Goal: Task Accomplishment & Management: Complete application form

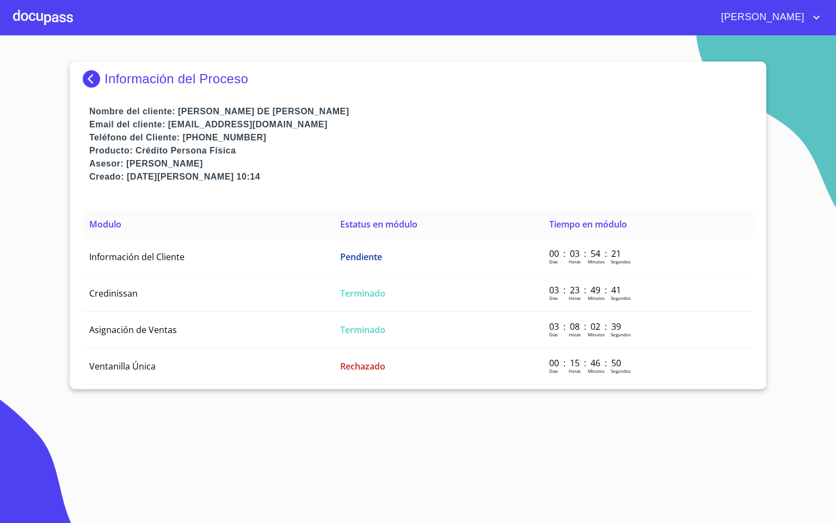
click at [67, 10] on div at bounding box center [43, 17] width 60 height 35
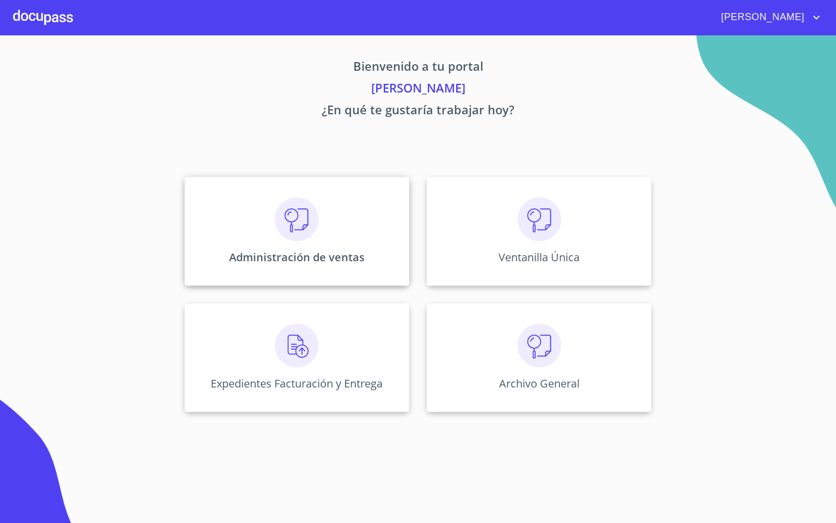
click at [313, 209] on img at bounding box center [297, 220] width 44 height 44
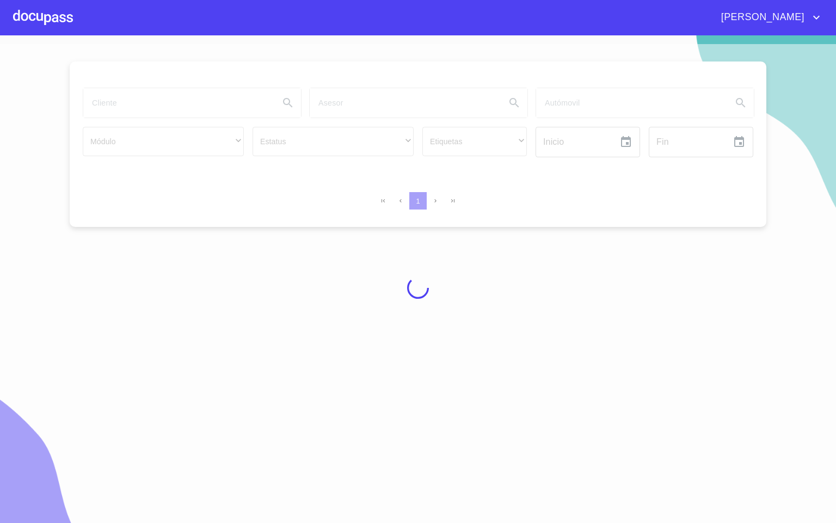
click at [115, 111] on div at bounding box center [418, 288] width 836 height 488
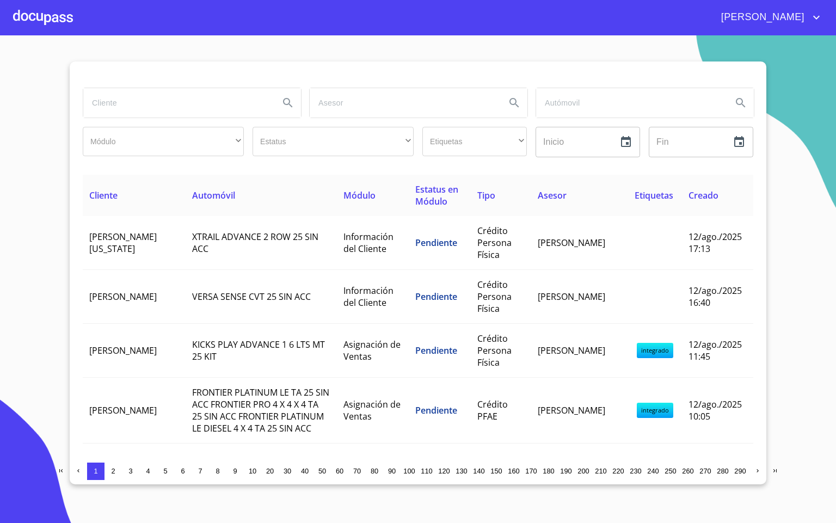
click at [128, 113] on input "search" at bounding box center [176, 102] width 187 height 29
type input "[PERSON_NAME] ce"
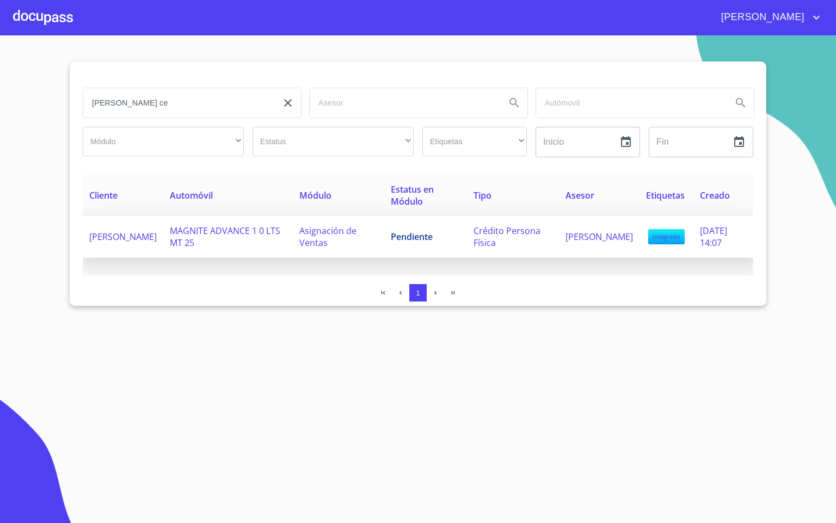
click at [226, 229] on span "MAGNITE ADVANCE 1 0 LTS MT 25" at bounding box center [225, 237] width 110 height 24
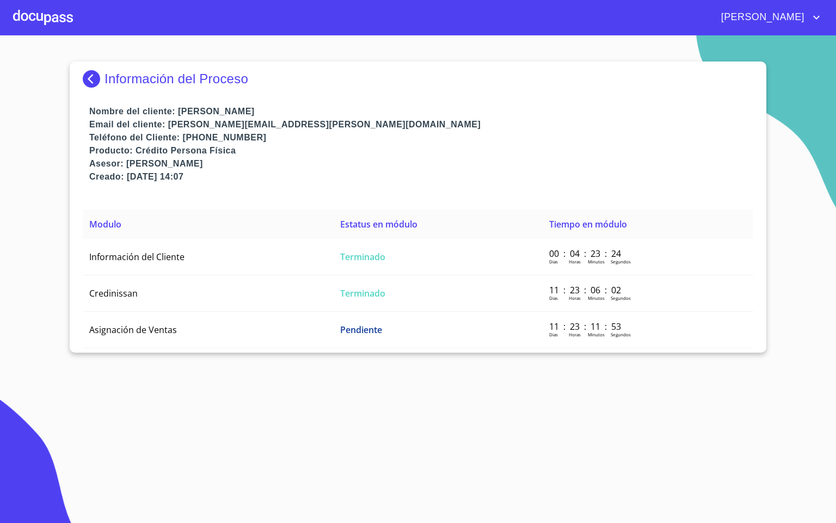
drag, startPoint x: 139, startPoint y: 375, endPoint x: 113, endPoint y: 322, distance: 60.1
click at [138, 374] on section "Información del Proceso Nombre del cliente: [PERSON_NAME] Email del cliente: [P…" at bounding box center [418, 279] width 836 height 488
click at [90, 90] on div "Información del Proceso" at bounding box center [418, 83] width 670 height 44
click at [92, 78] on img at bounding box center [94, 78] width 22 height 17
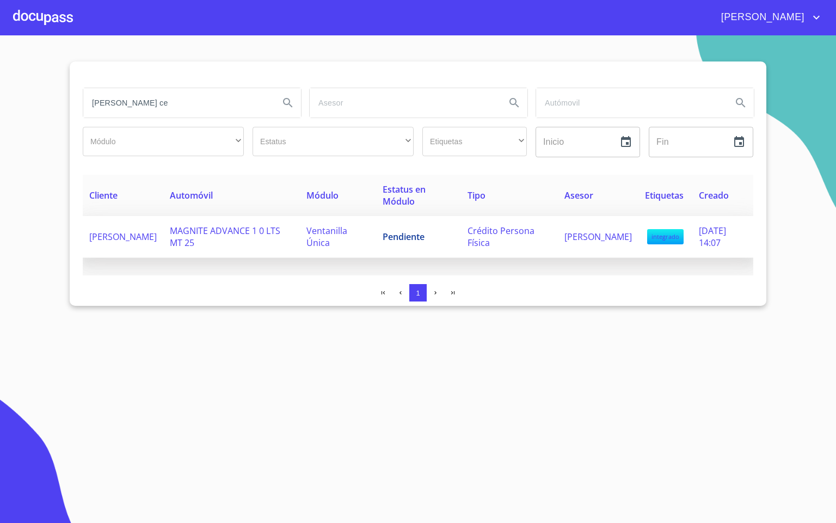
click at [310, 253] on td "Ventanilla Única" at bounding box center [338, 237] width 76 height 42
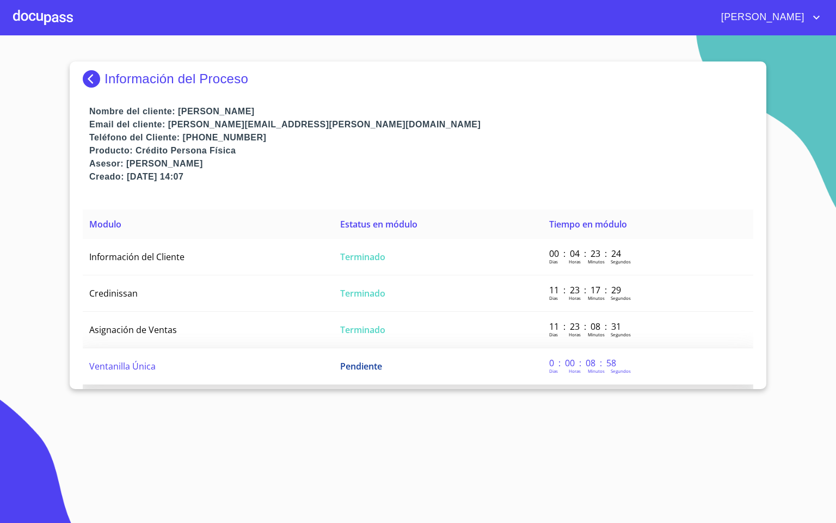
click at [203, 371] on td "Ventanilla Única" at bounding box center [208, 366] width 251 height 36
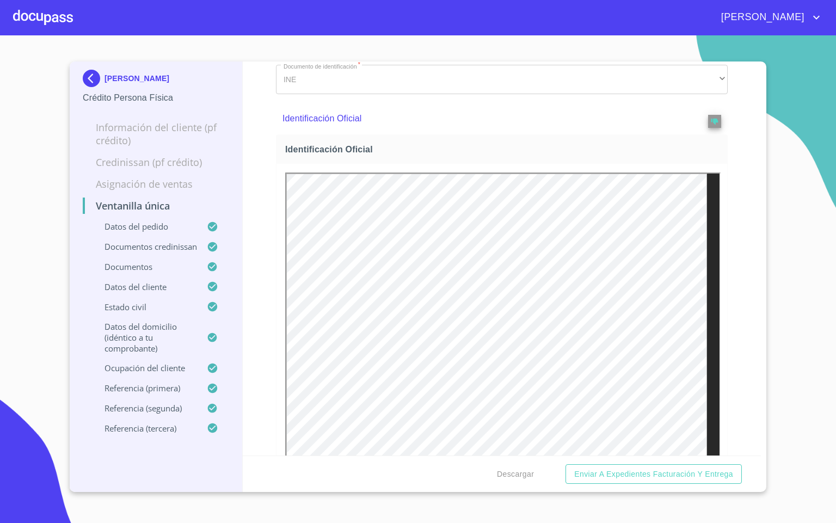
scroll to position [816, 0]
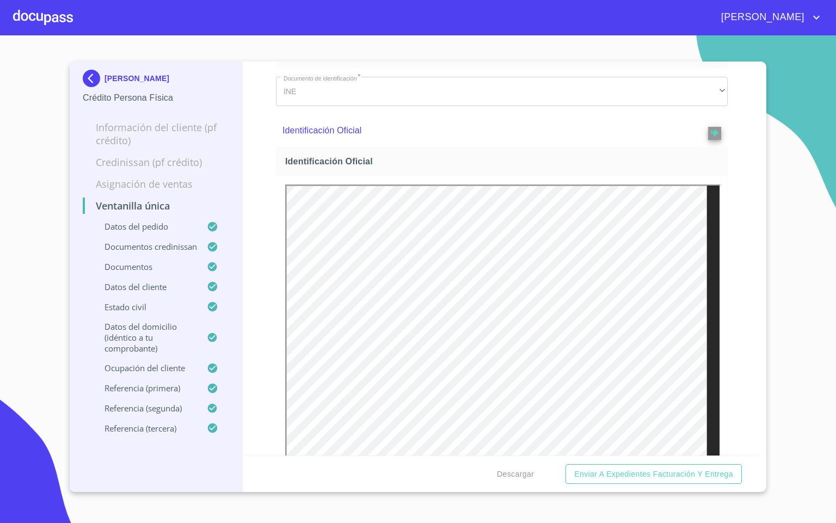
click at [708, 124] on span at bounding box center [714, 130] width 13 height 19
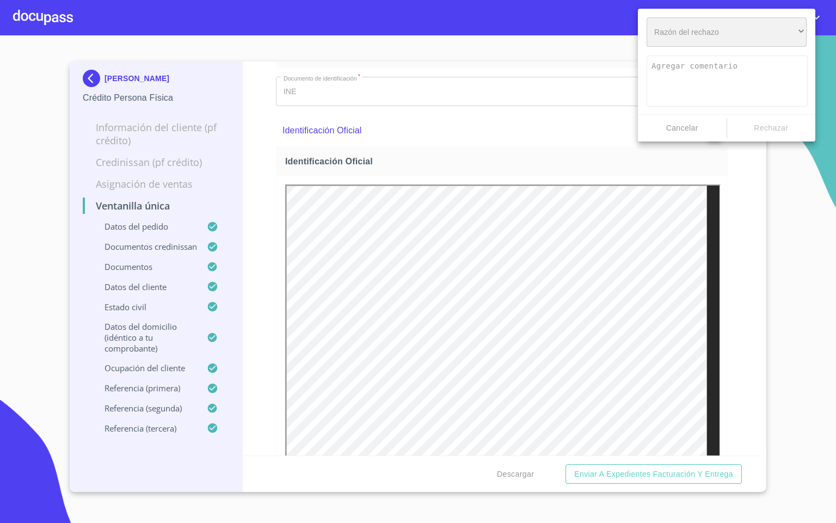
click at [709, 45] on div "​" at bounding box center [727, 31] width 160 height 29
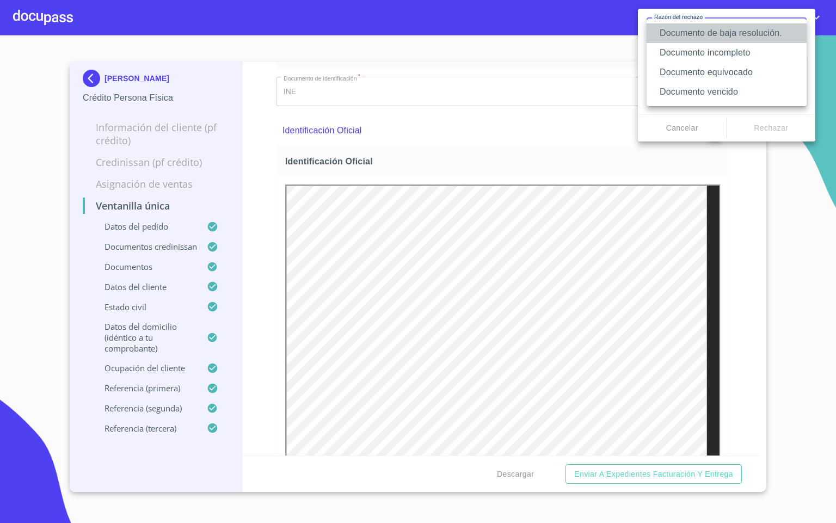
click at [756, 35] on li "Documento de baja resolución." at bounding box center [727, 33] width 160 height 20
type textarea "Favor de enviar de nuevo documento perfectamente claro, puede ser foto o escane…"
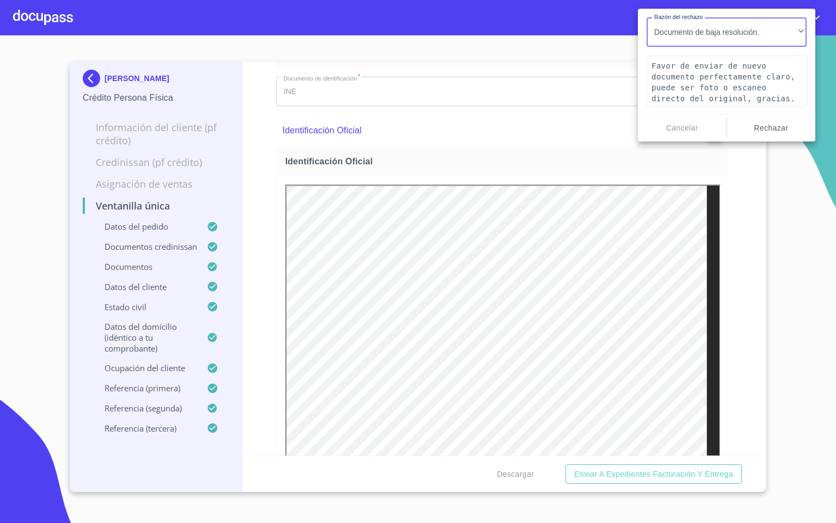
click at [777, 120] on button "Rechazar" at bounding box center [771, 128] width 89 height 20
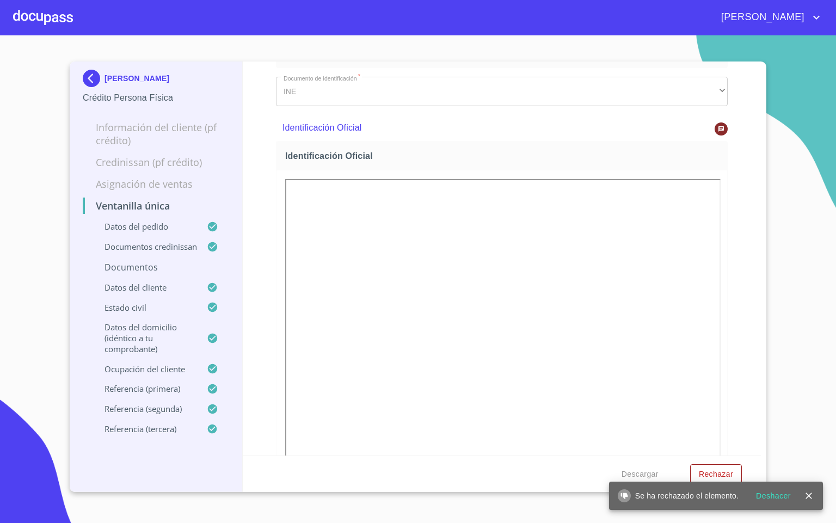
scroll to position [1224, 0]
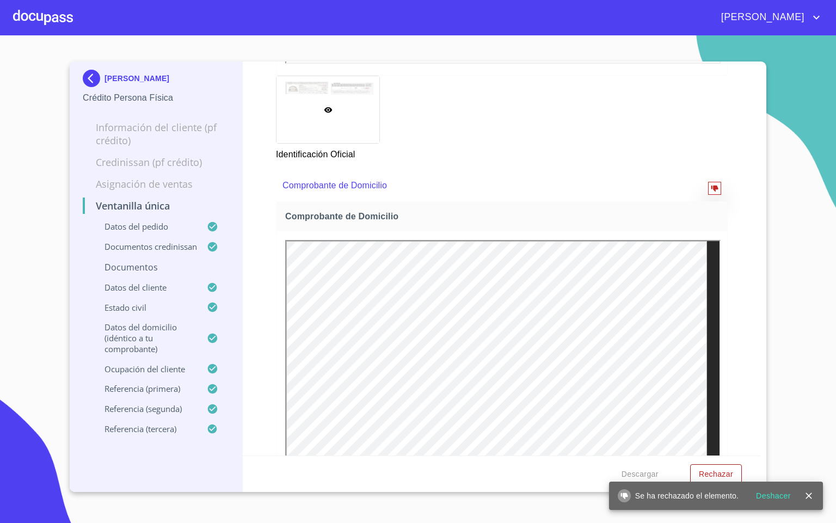
click at [711, 192] on icon "reject" at bounding box center [715, 188] width 8 height 8
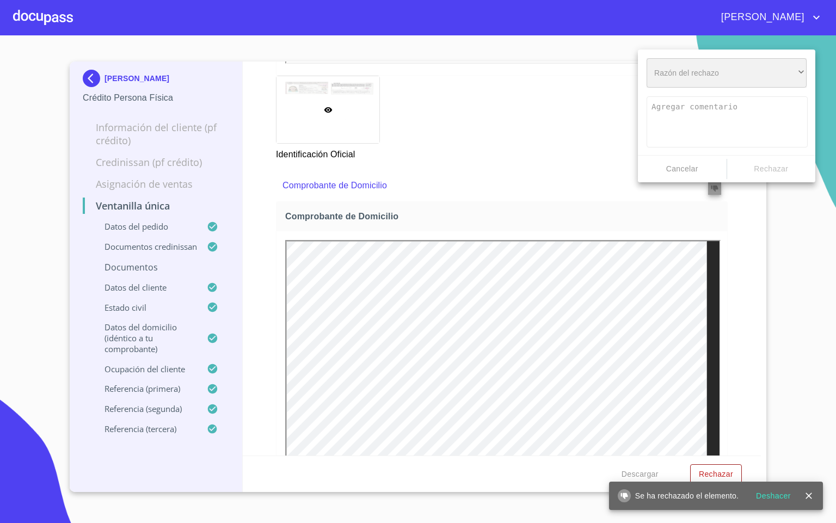
click at [731, 80] on div "​" at bounding box center [727, 72] width 160 height 29
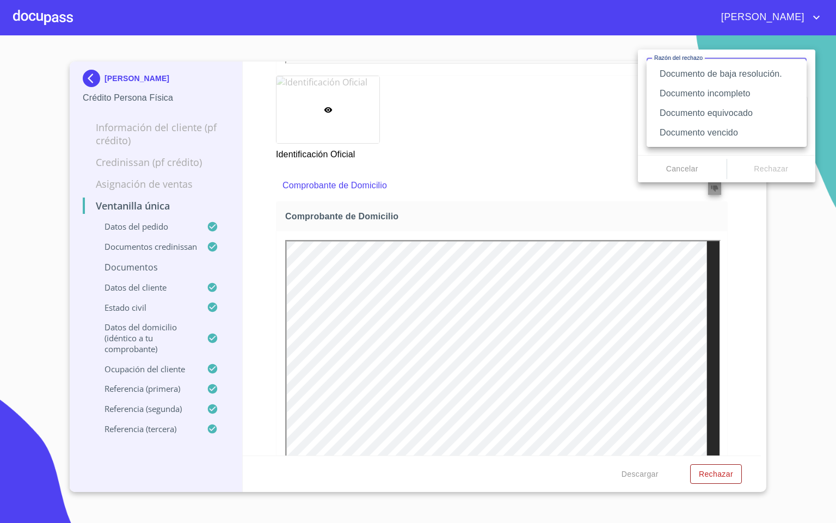
click at [746, 113] on li "Documento equivocado" at bounding box center [727, 113] width 160 height 20
type textarea "Favor de enviar de nuevo documento correcto según lo requiere el campo, puede s…"
click at [769, 169] on div "Documento de baja resolución. Documento incompleto Documento equivocado Documen…" at bounding box center [418, 261] width 836 height 523
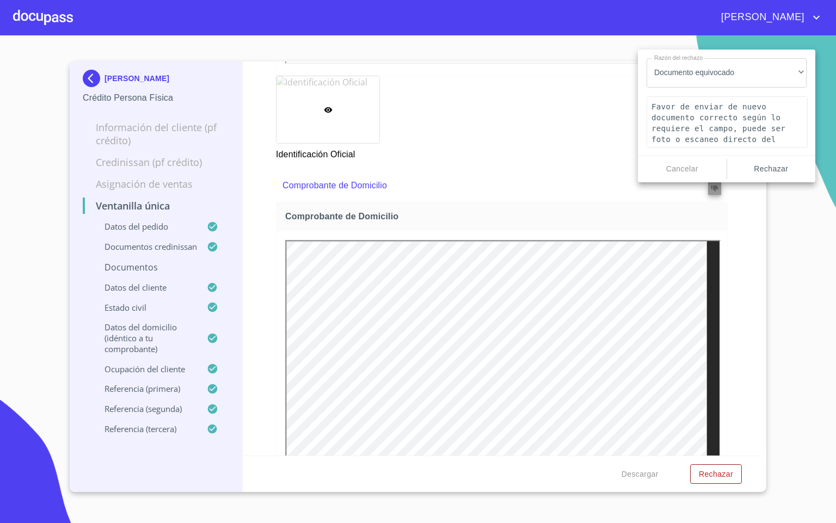
click at [764, 171] on span "Rechazar" at bounding box center [771, 169] width 80 height 14
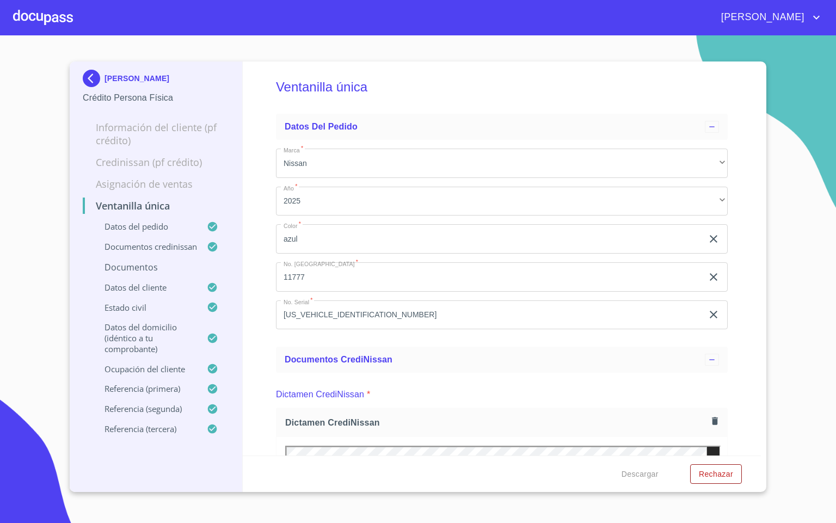
scroll to position [0, 0]
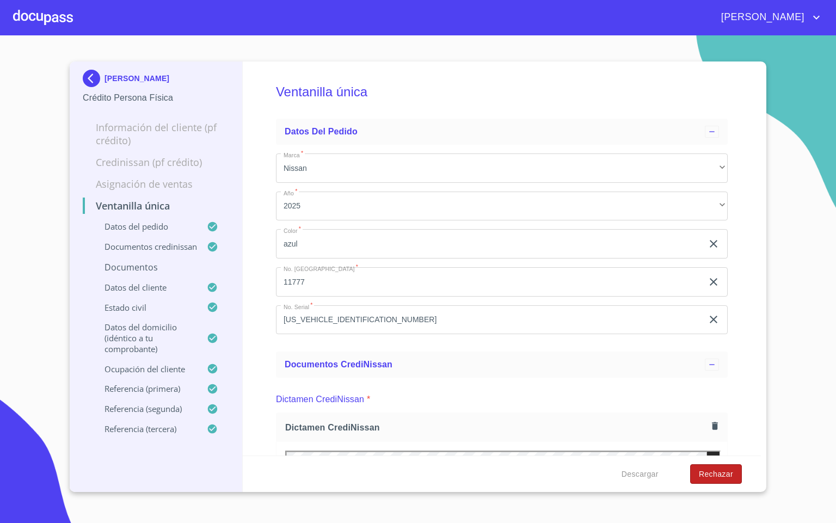
click at [723, 472] on span "Rechazar" at bounding box center [716, 474] width 34 height 14
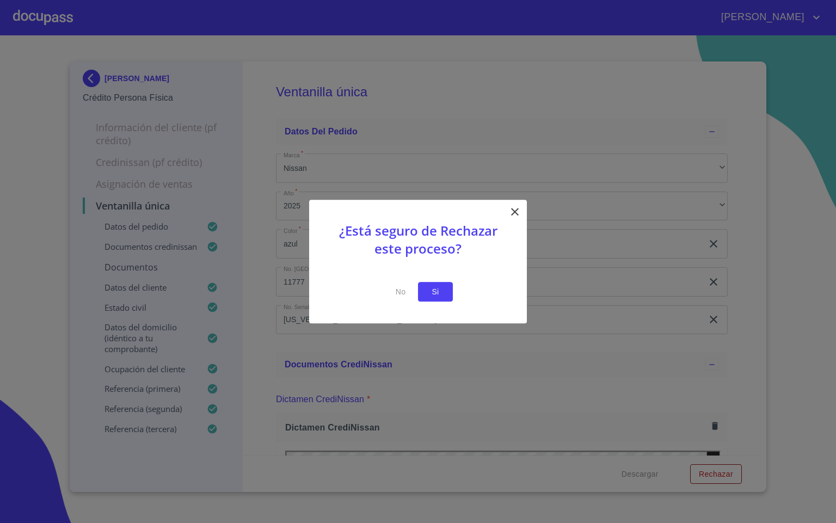
click at [434, 286] on span "Si" at bounding box center [435, 292] width 17 height 14
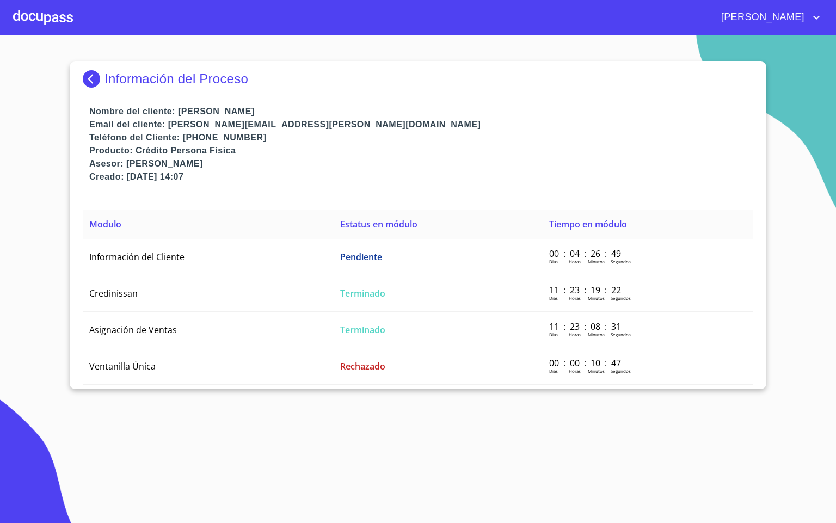
click at [502, 89] on div "Información del Proceso" at bounding box center [418, 83] width 670 height 44
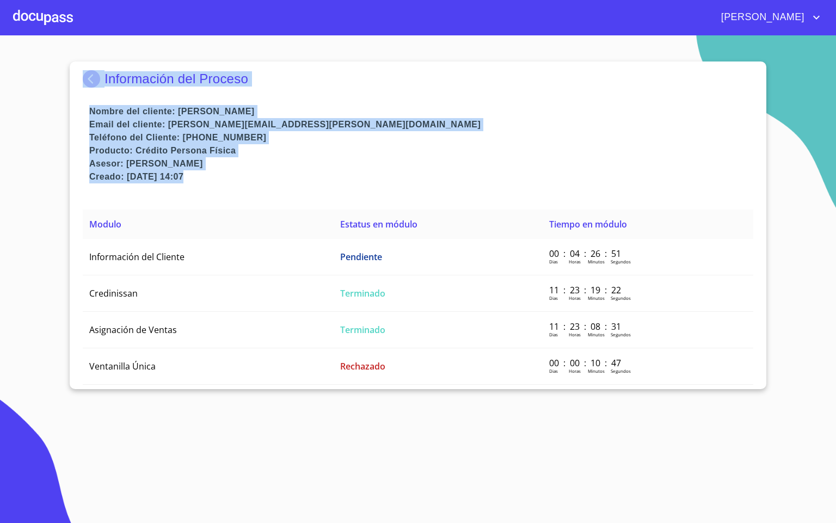
drag, startPoint x: 56, startPoint y: 59, endPoint x: 786, endPoint y: 346, distance: 784.1
click at [783, 359] on section "Información del Proceso Nombre del cliente: [PERSON_NAME] Email del cliente: [P…" at bounding box center [418, 279] width 836 height 488
click at [787, 341] on section "Información del Proceso Nombre del cliente: [PERSON_NAME] Email del cliente: [P…" at bounding box center [418, 279] width 836 height 488
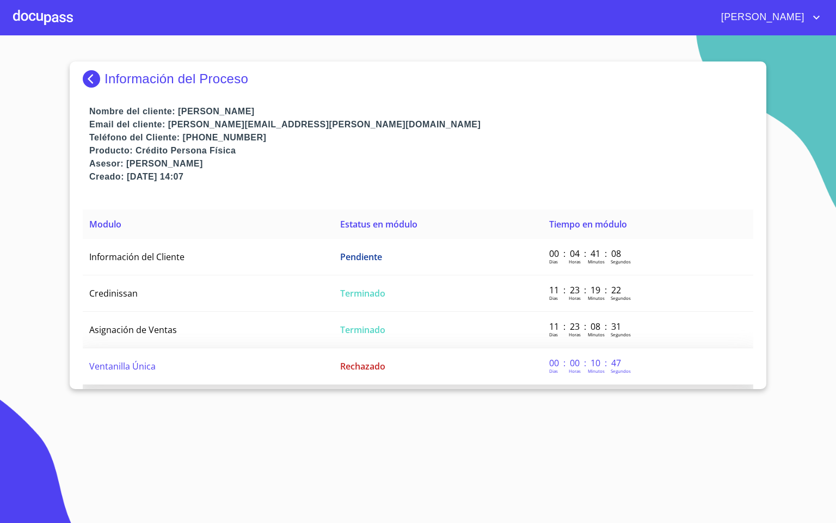
click at [206, 355] on td "Ventanilla Única" at bounding box center [208, 366] width 251 height 36
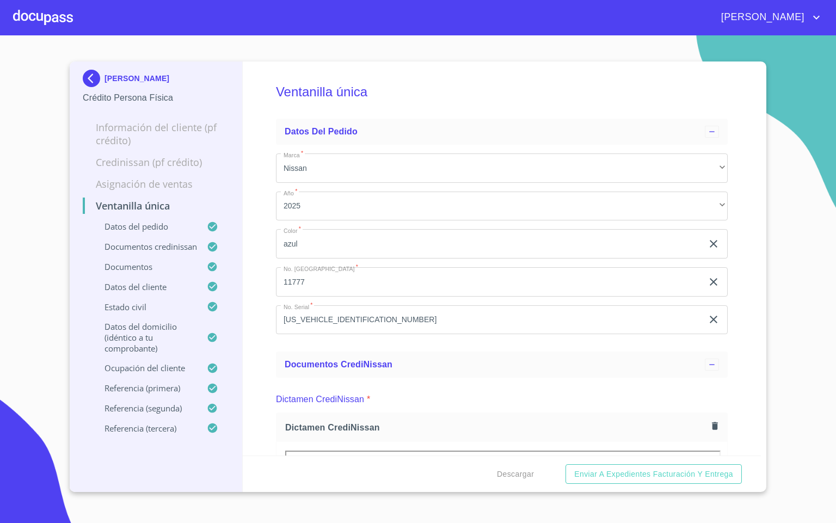
click at [262, 306] on div "Ventanilla única Datos del pedido Marca   * Nissan ​ Año   * 2025 ​ Color   * a…" at bounding box center [502, 258] width 519 height 394
click at [23, 14] on div at bounding box center [43, 17] width 60 height 35
